Goal: Find specific page/section: Find specific page/section

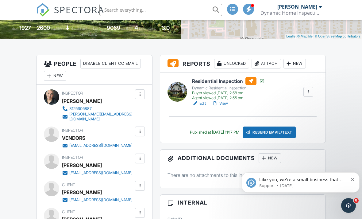
scroll to position [179, 0]
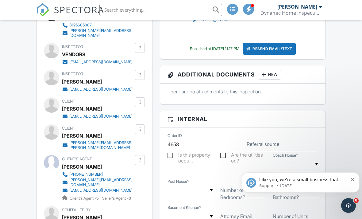
scroll to position [209, 0]
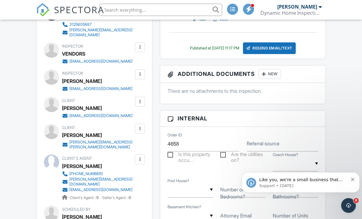
click at [160, 11] on input "text" at bounding box center [160, 10] width 123 height 12
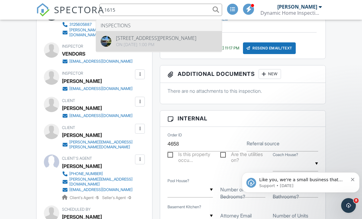
type input "1615"
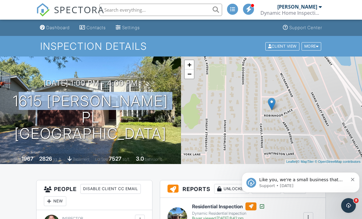
click at [161, 10] on input "text" at bounding box center [160, 10] width 123 height 12
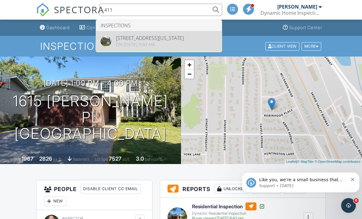
type input "411"
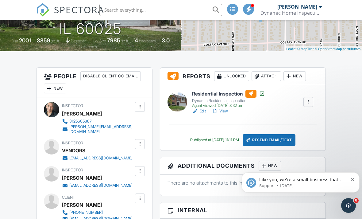
scroll to position [220, 0]
